Goal: Find specific page/section: Find specific page/section

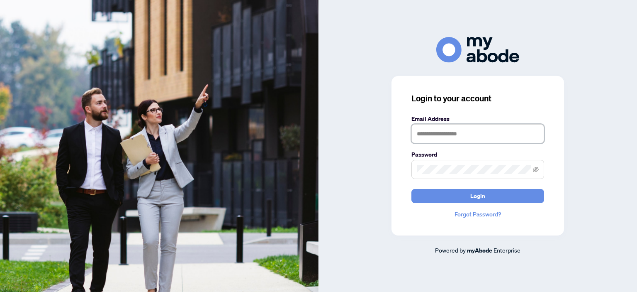
click at [457, 137] on input "text" at bounding box center [477, 133] width 133 height 19
type input "**********"
click at [411, 189] on button "Login" at bounding box center [477, 196] width 133 height 14
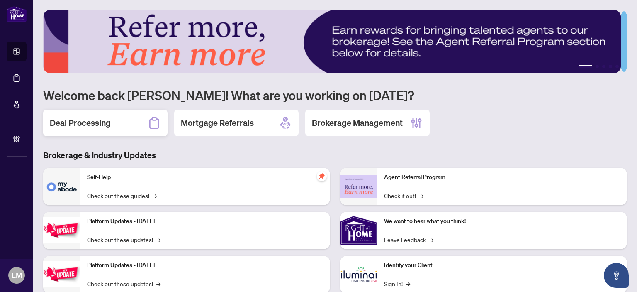
click at [94, 124] on h2 "Deal Processing" at bounding box center [80, 123] width 61 height 12
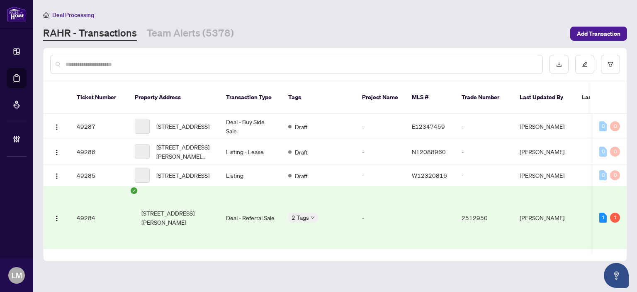
click at [119, 65] on input "text" at bounding box center [301, 64] width 470 height 9
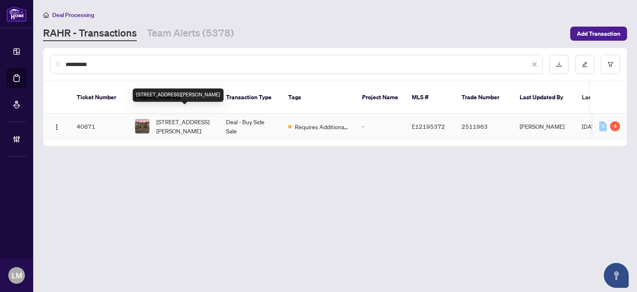
type input "*********"
click at [175, 117] on span "123-54 Harvey Johnston Way, Whitby, Ontario L1M 0J7, Canada" at bounding box center [184, 126] width 56 height 18
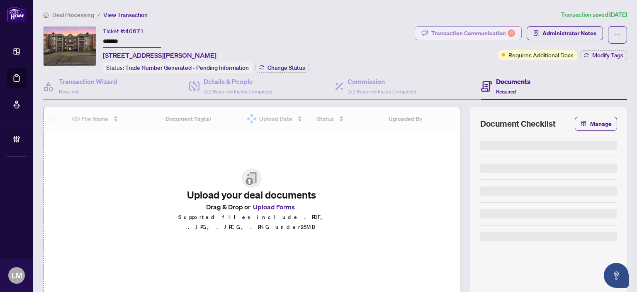
click at [447, 33] on div "Transaction Communication 4" at bounding box center [473, 33] width 84 height 13
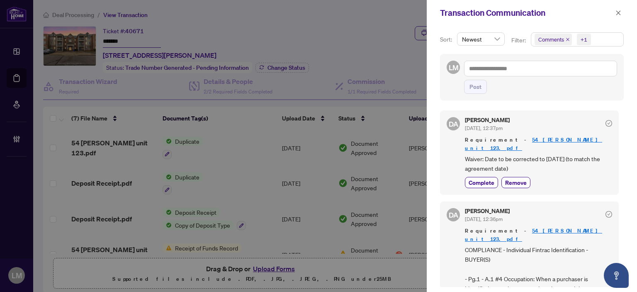
click at [385, 37] on div at bounding box center [318, 146] width 637 height 292
click at [621, 15] on button "button" at bounding box center [618, 13] width 11 height 10
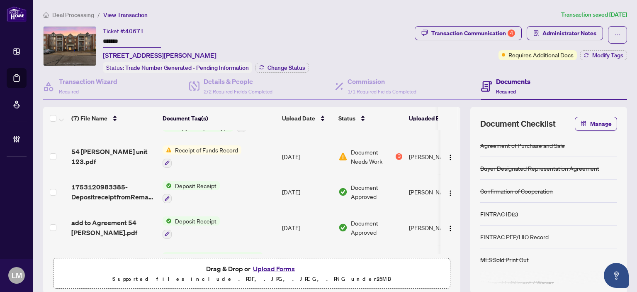
scroll to position [123, 0]
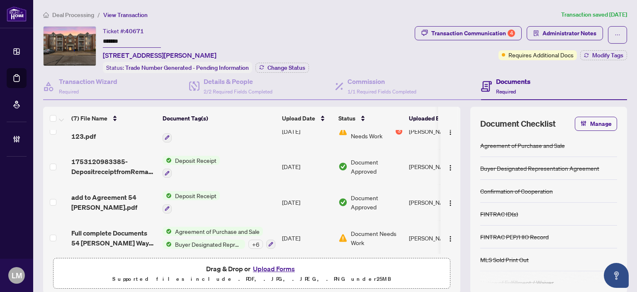
click at [210, 226] on span "Agreement of Purchase and Sale" at bounding box center [217, 230] width 91 height 9
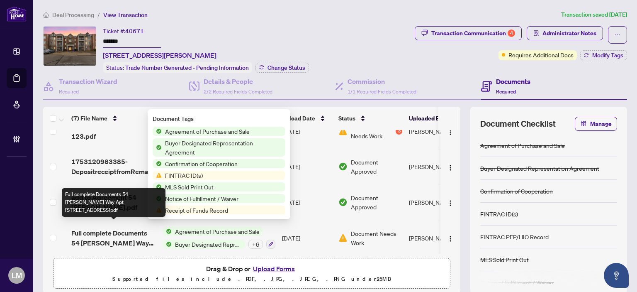
click at [119, 228] on span "Full complete Documents 54 Harvey Johston Way Apt 123 Brooklin Whitby Ontario.p…" at bounding box center [113, 238] width 85 height 20
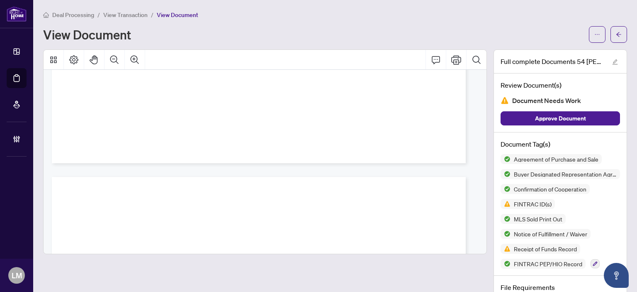
scroll to position [7033, 0]
